Goal: Task Accomplishment & Management: Use online tool/utility

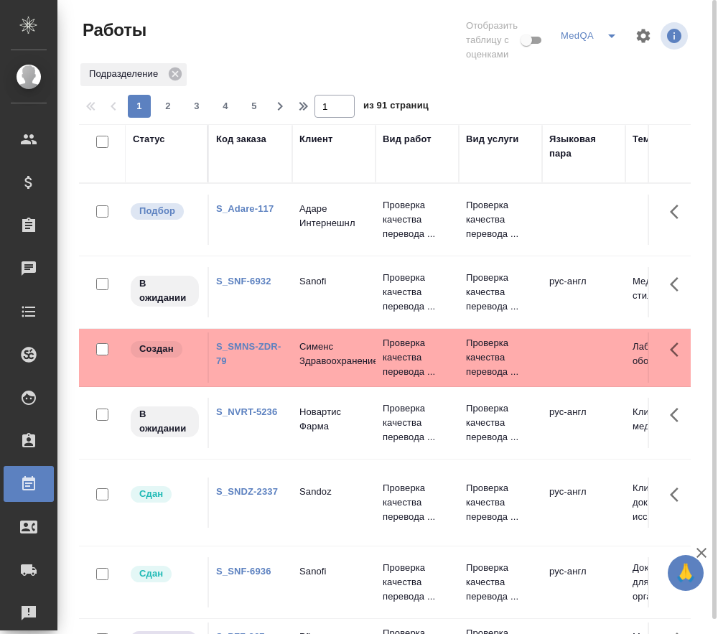
click at [261, 414] on link "S_NVRT-5236" at bounding box center [246, 412] width 61 height 11
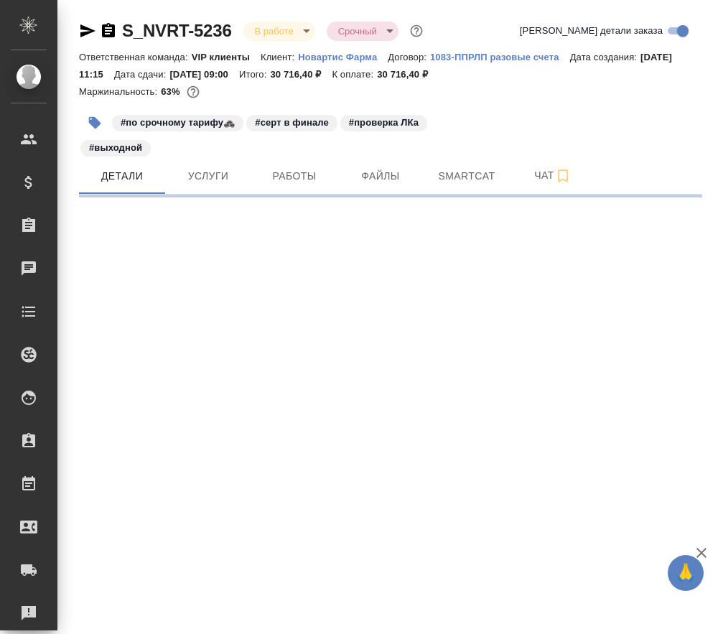
select select "RU"
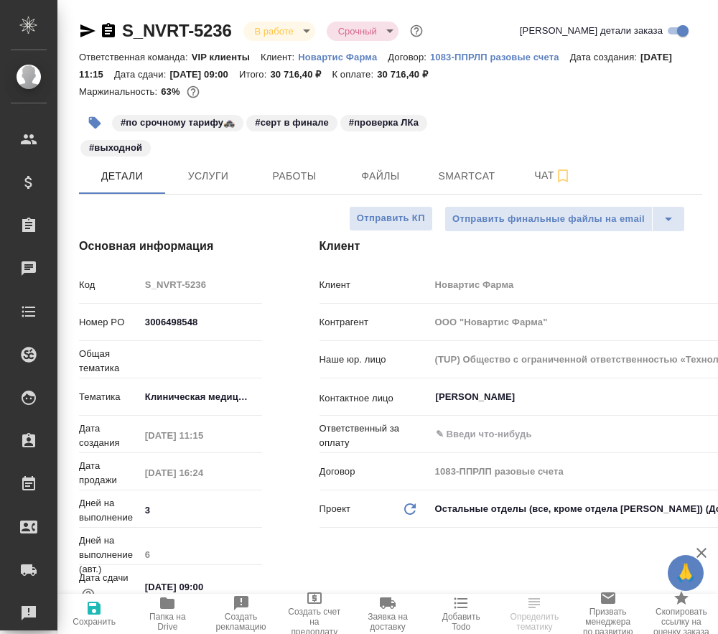
type textarea "x"
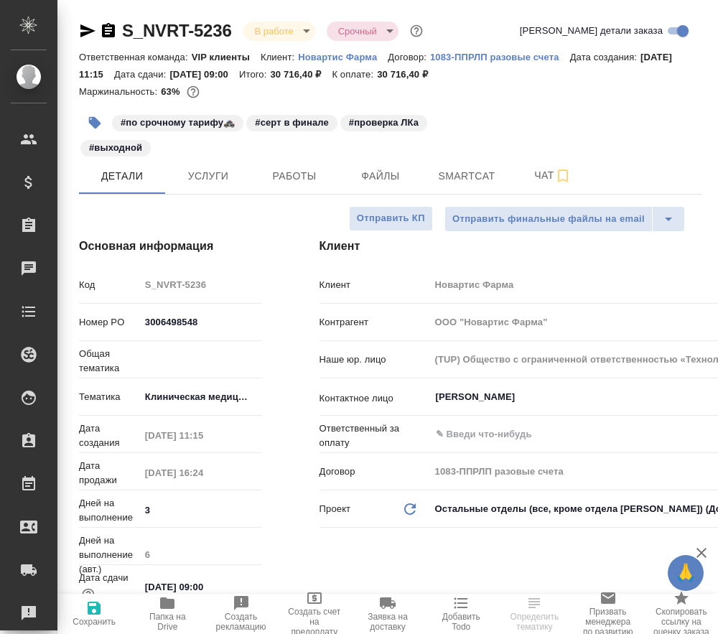
type textarea "x"
click at [277, 181] on span "Работы" at bounding box center [294, 176] width 69 height 18
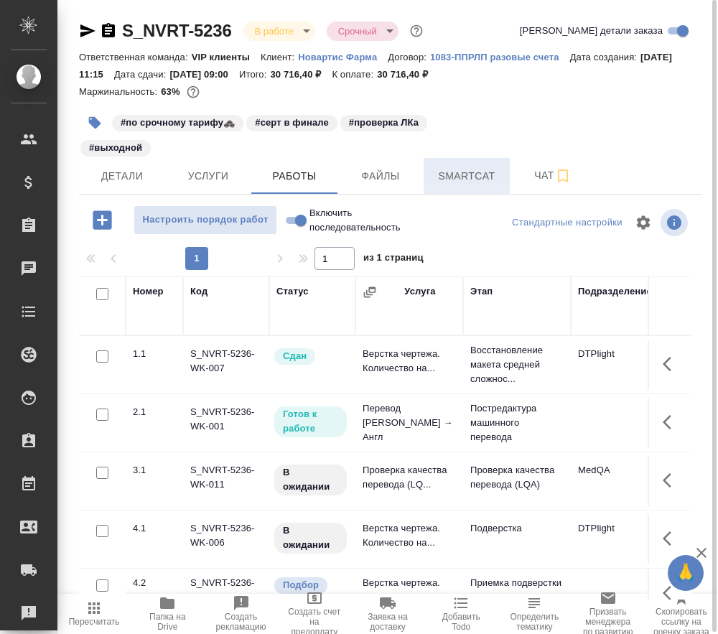
click at [458, 170] on span "Smartcat" at bounding box center [466, 176] width 69 height 18
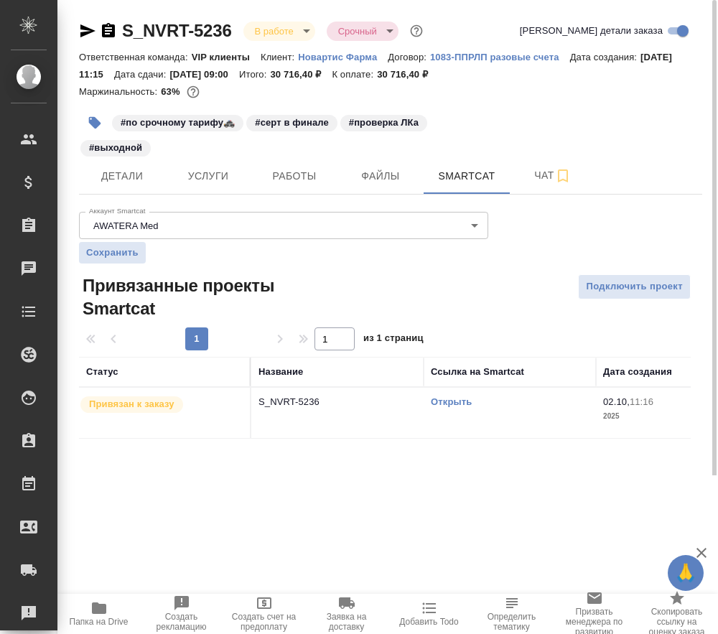
click at [458, 397] on link "Открыть" at bounding box center [451, 401] width 41 height 11
